Goal: Task Accomplishment & Management: Manage account settings

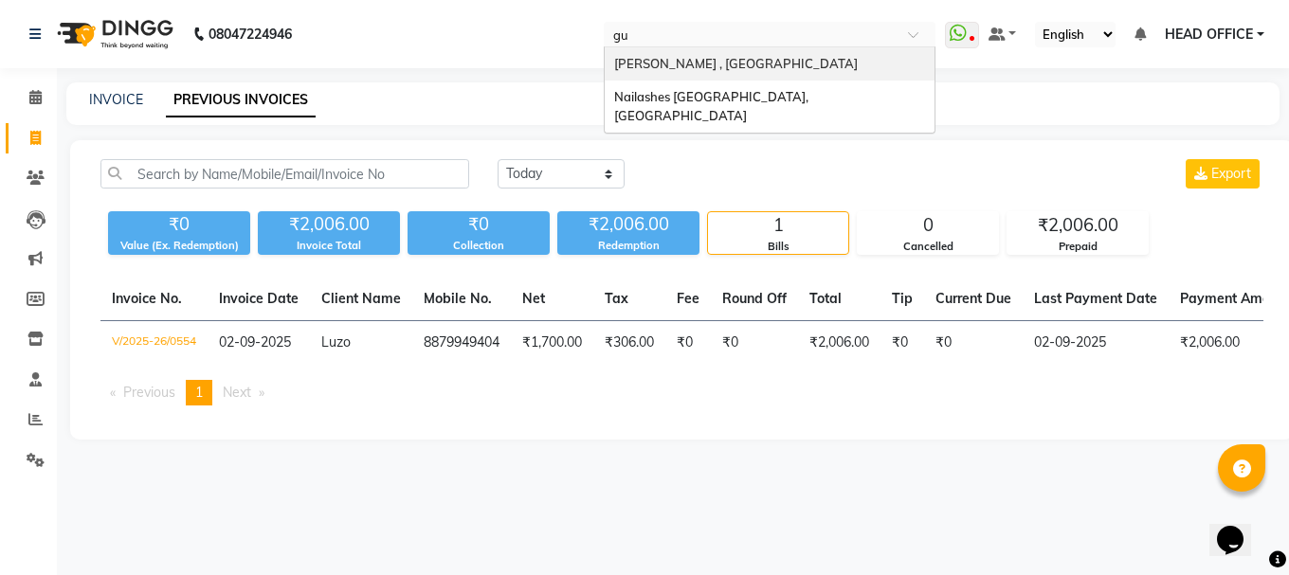
type input "guw"
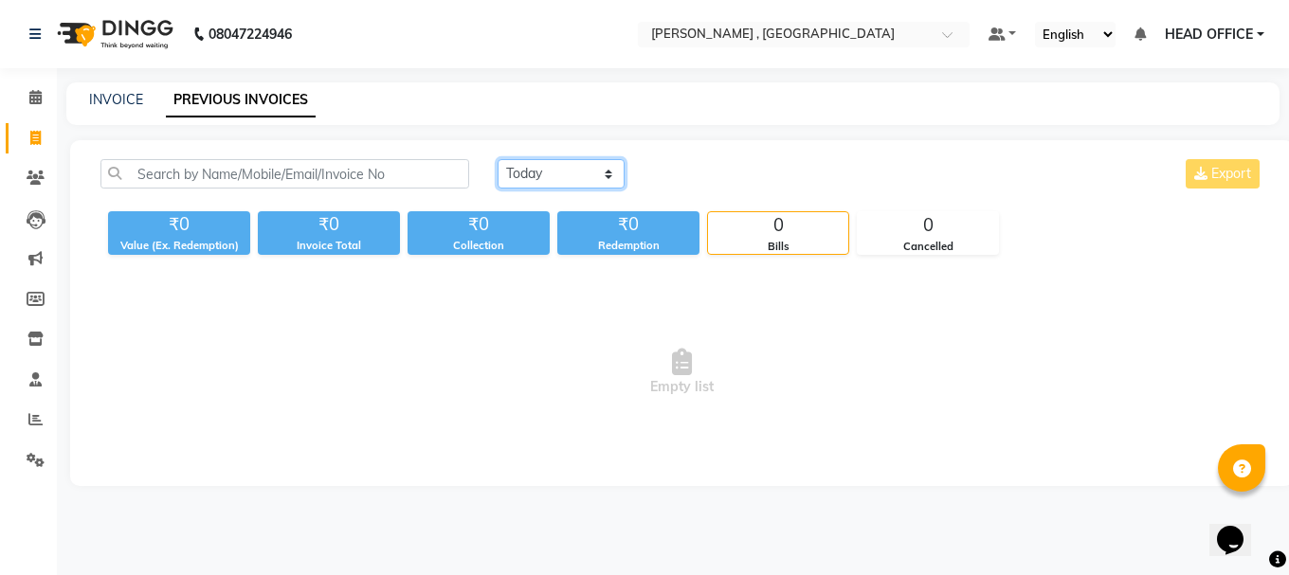
click at [559, 178] on select "[DATE] [DATE] Custom Range" at bounding box center [561, 173] width 127 height 29
select select "range"
click at [498, 159] on select "[DATE] [DATE] Custom Range" at bounding box center [561, 173] width 127 height 29
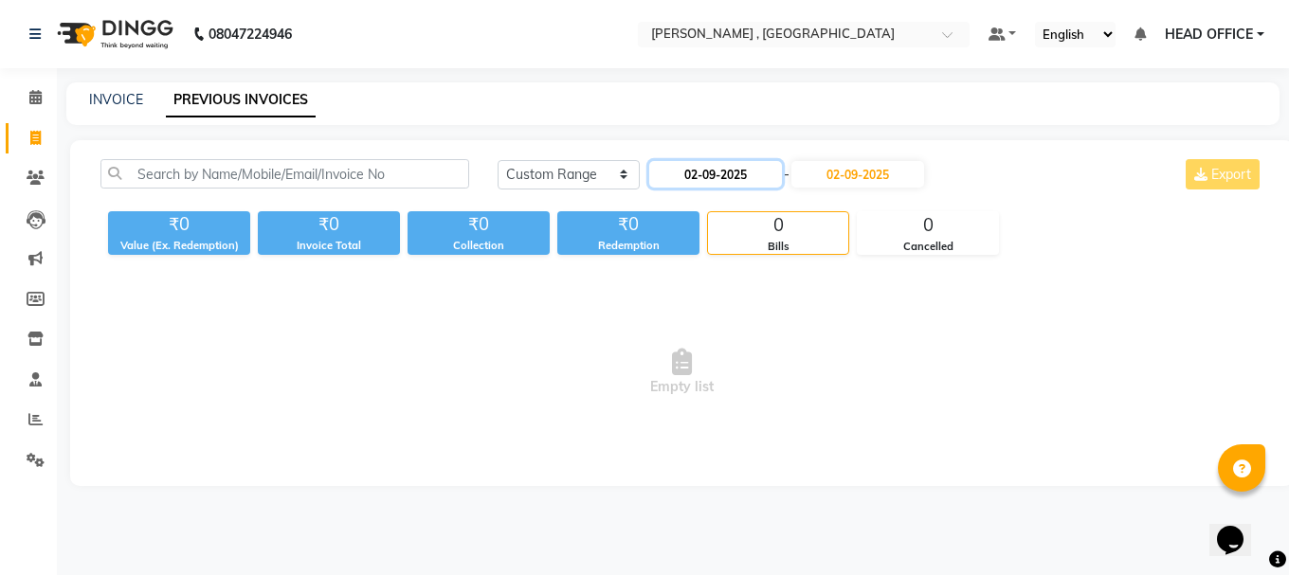
click at [720, 167] on input "02-09-2025" at bounding box center [715, 174] width 133 height 27
select select "9"
select select "2025"
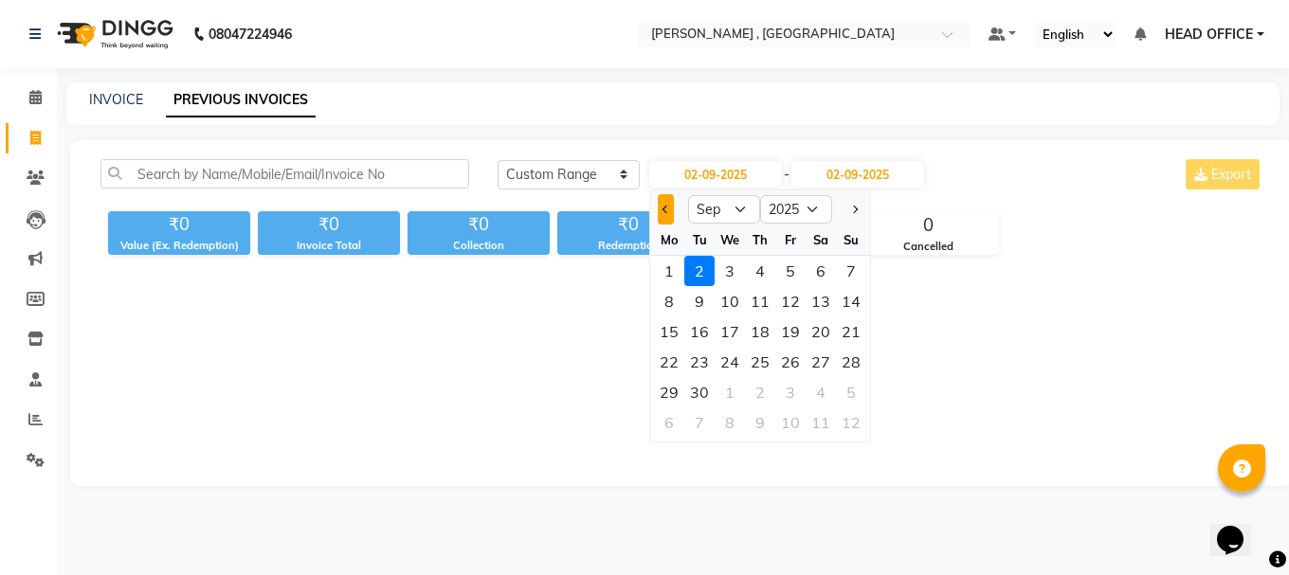
click at [661, 215] on button "Previous month" at bounding box center [666, 209] width 16 height 30
select select "8"
click at [796, 276] on div "1" at bounding box center [790, 271] width 30 height 30
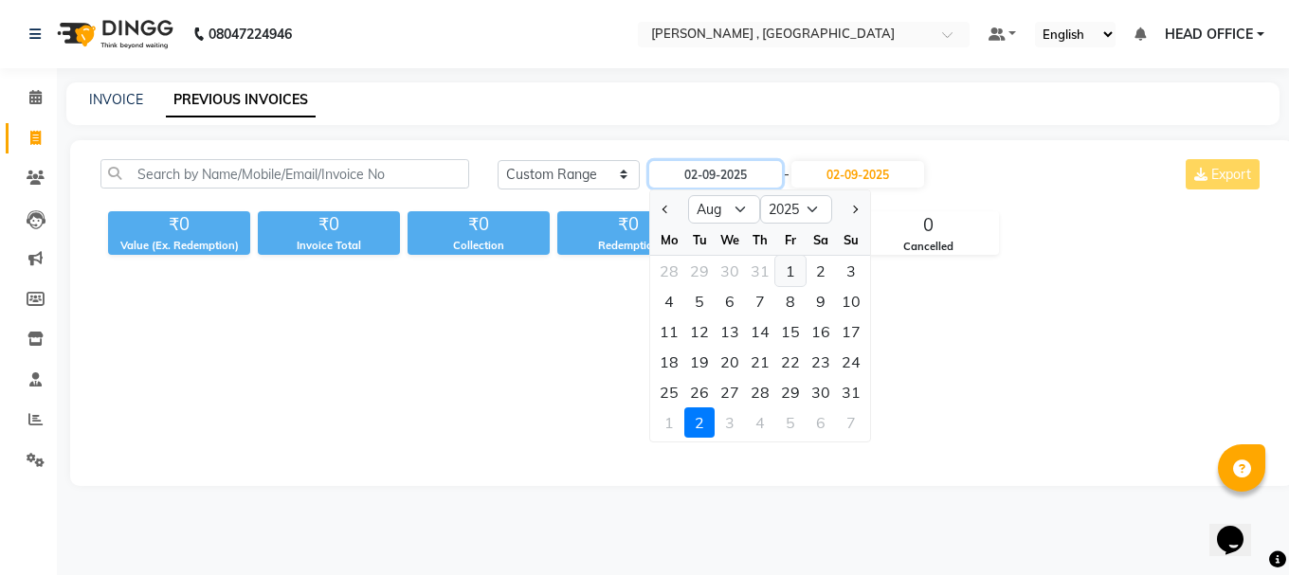
type input "[DATE]"
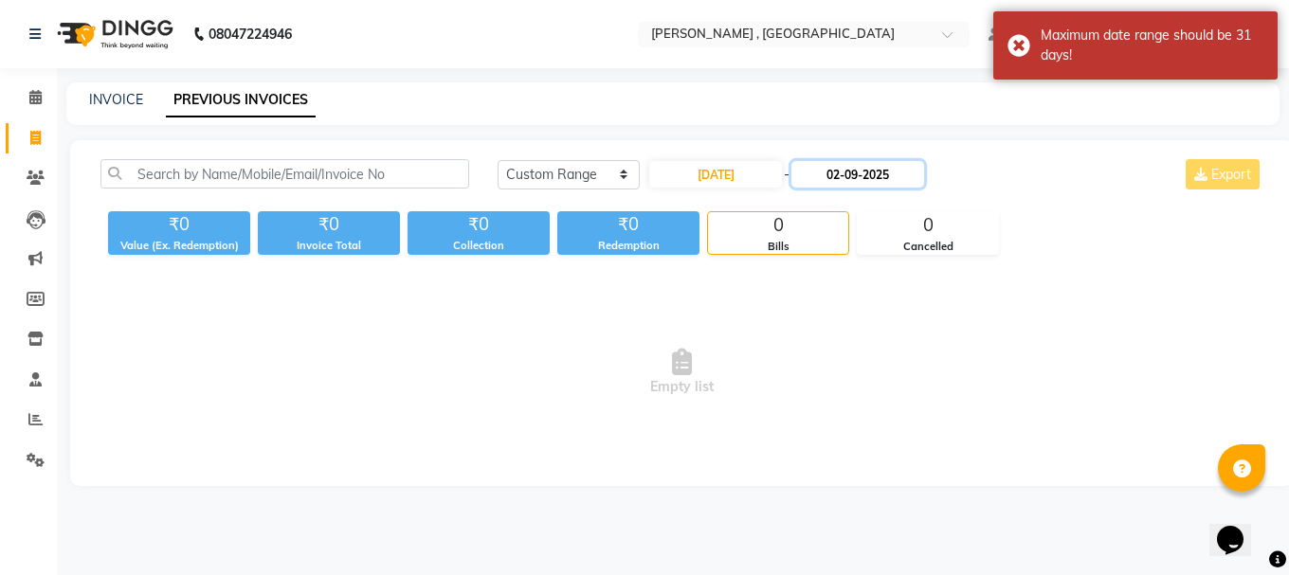
click at [875, 181] on input "02-09-2025" at bounding box center [857, 174] width 133 height 27
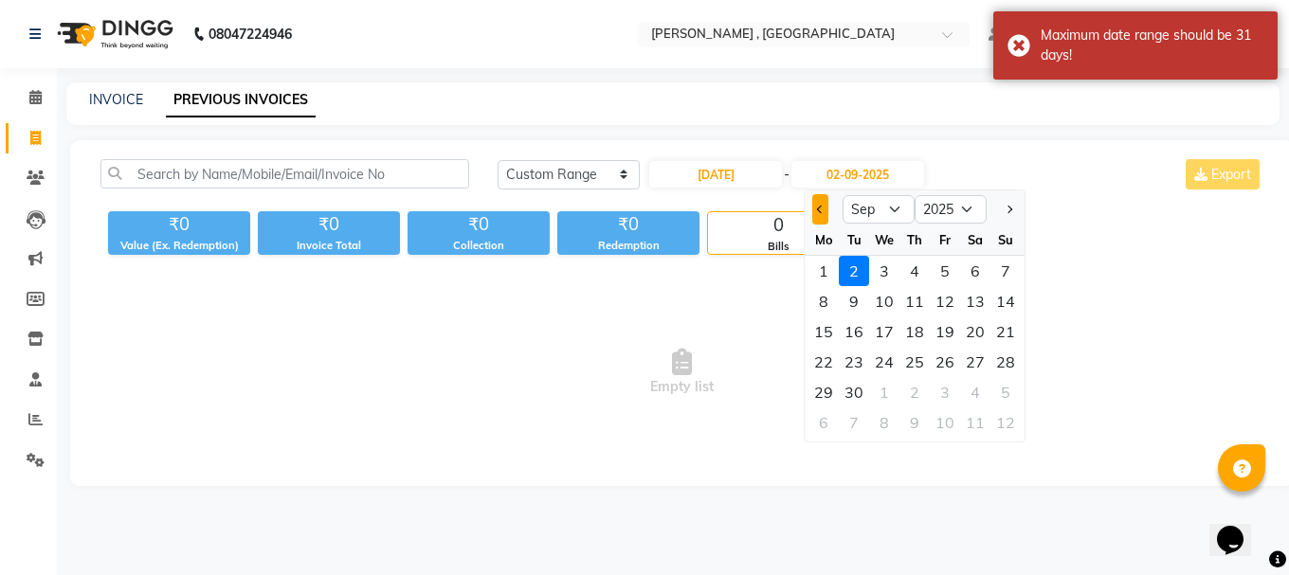
click at [813, 208] on button "Previous month" at bounding box center [820, 209] width 16 height 30
select select "8"
click at [1010, 383] on div "31" at bounding box center [1005, 392] width 30 height 30
type input "[DATE]"
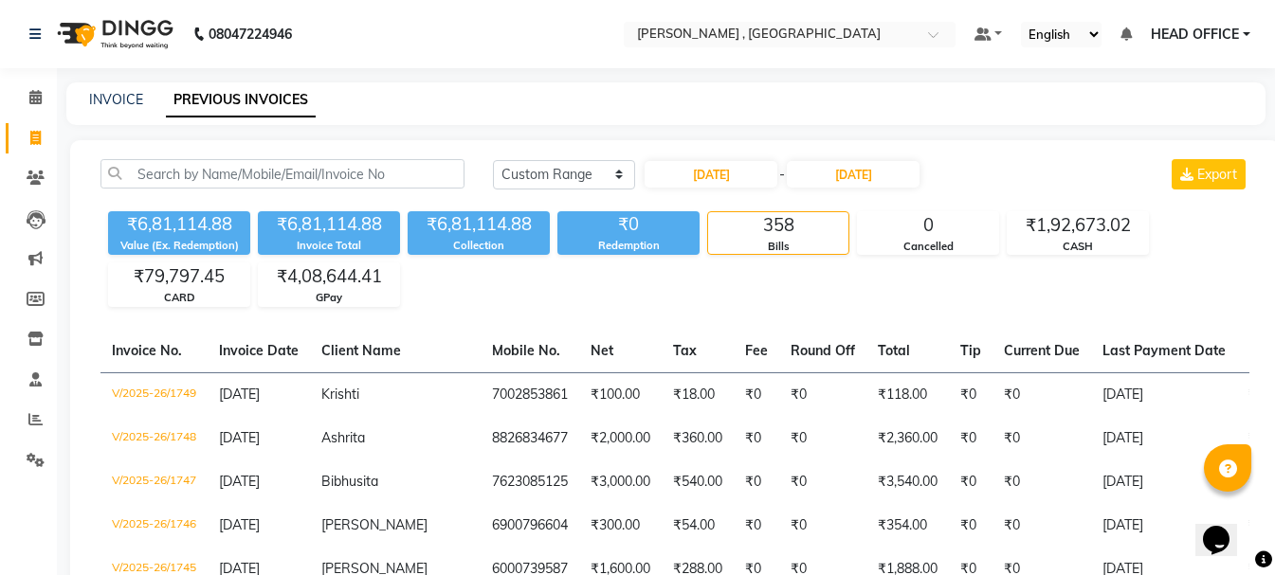
click at [1168, 22] on ul "Default Panel My Panel English ENGLISH Español العربية मराठी हिंदी ગુજરાતી தமிழ…" at bounding box center [1112, 35] width 295 height 26
click at [1173, 33] on span "HEAD OFFICE" at bounding box center [1195, 35] width 88 height 20
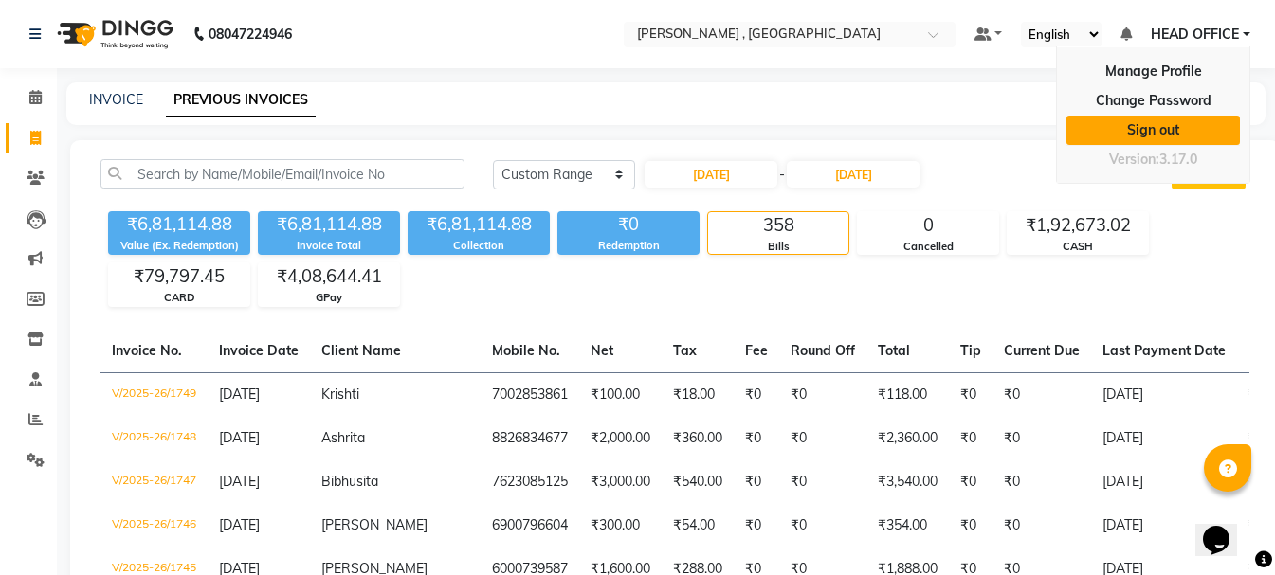
click at [1132, 136] on link "Sign out" at bounding box center [1152, 130] width 173 height 29
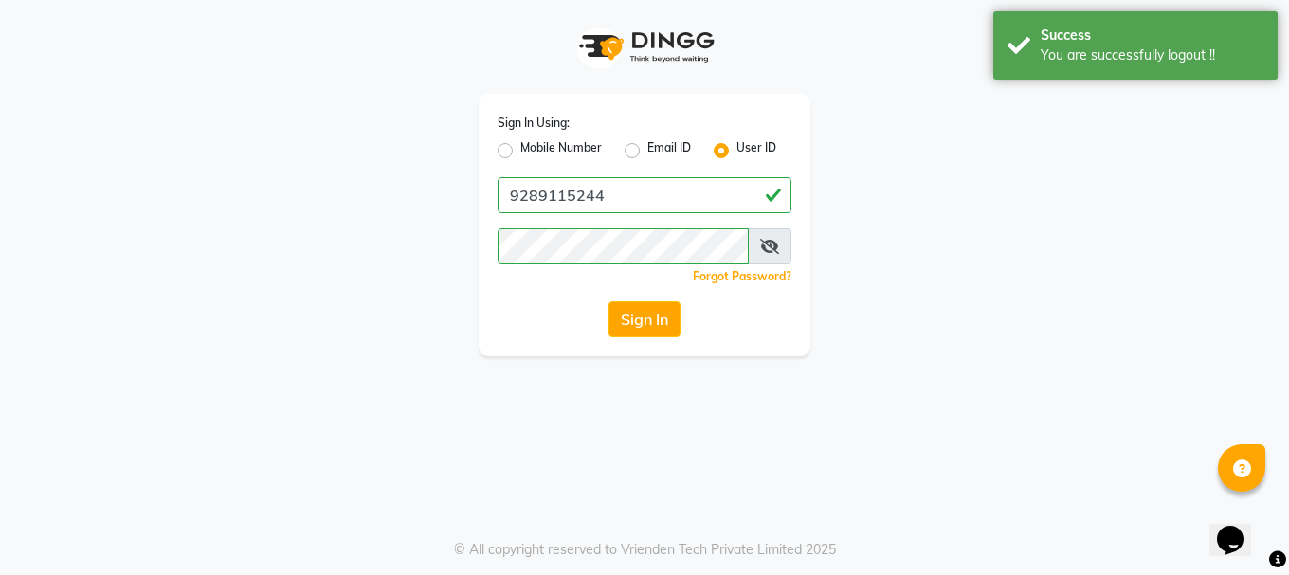
click at [520, 146] on label "Mobile Number" at bounding box center [561, 150] width 82 height 23
click at [520, 146] on input "Mobile Number" at bounding box center [526, 145] width 12 height 12
radio input "true"
radio input "false"
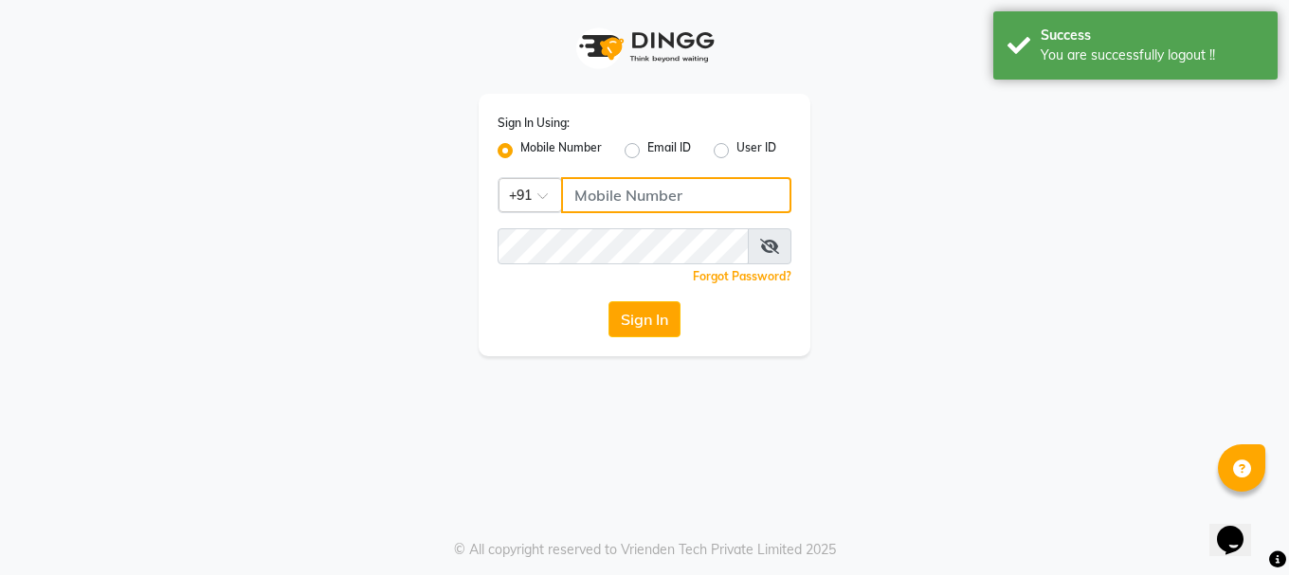
click at [584, 201] on input "Username" at bounding box center [676, 195] width 230 height 36
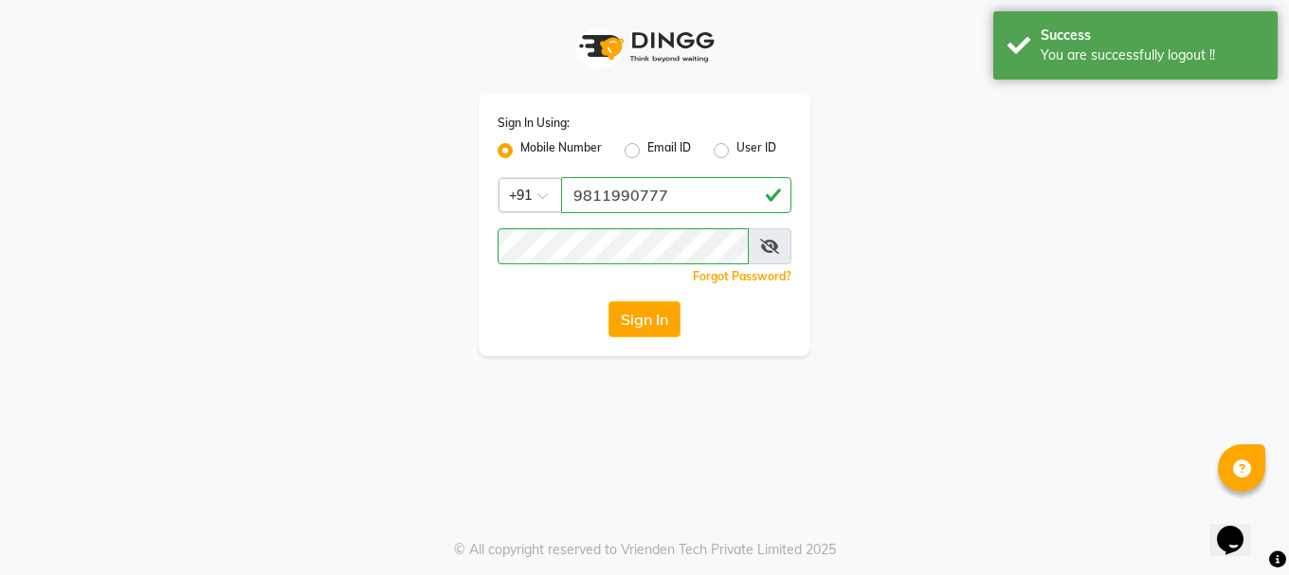
click at [569, 192] on input "9811990777" at bounding box center [676, 195] width 230 height 36
type input "9289115242"
click at [660, 314] on button "Sign In" at bounding box center [644, 319] width 72 height 36
